Goal: Task Accomplishment & Management: Use online tool/utility

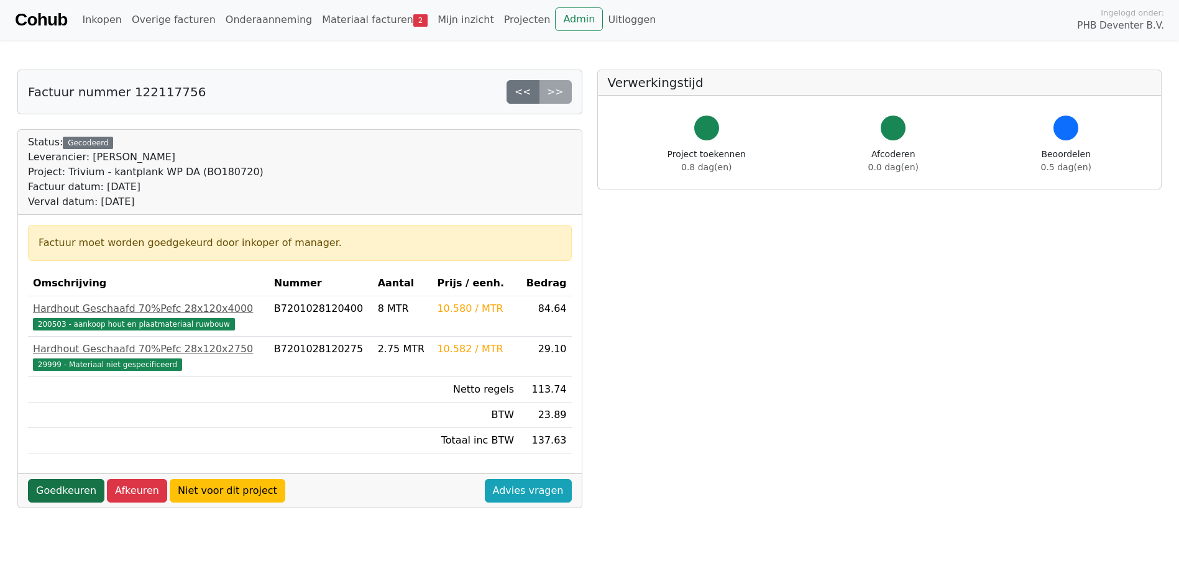
click at [68, 488] on link "Goedkeuren" at bounding box center [66, 491] width 76 height 24
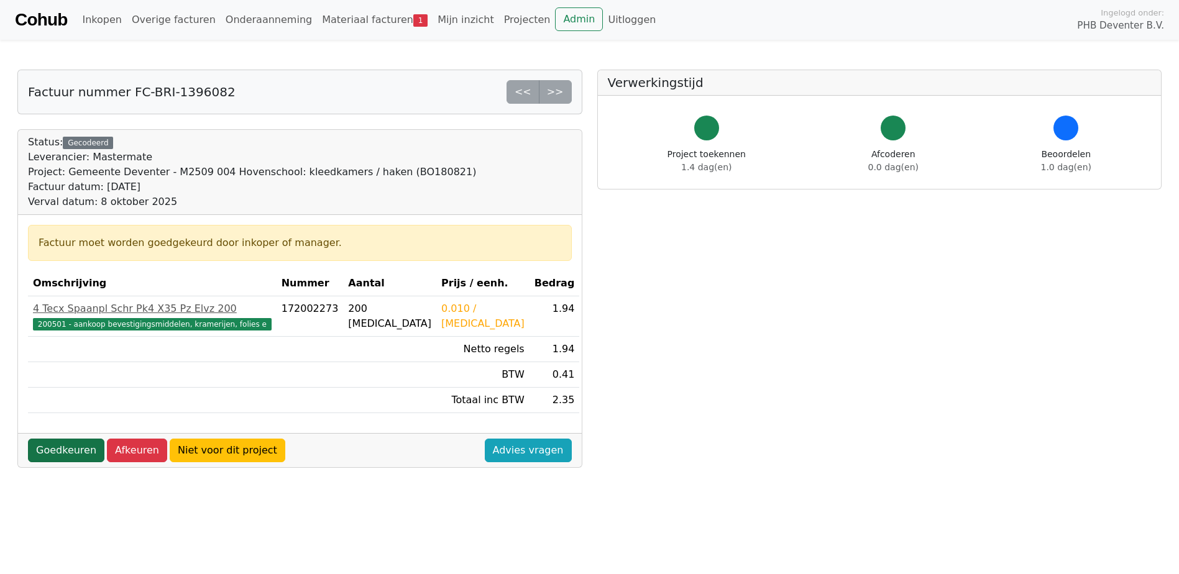
click at [67, 451] on link "Goedkeuren" at bounding box center [66, 451] width 76 height 24
